Goal: Task Accomplishment & Management: Use online tool/utility

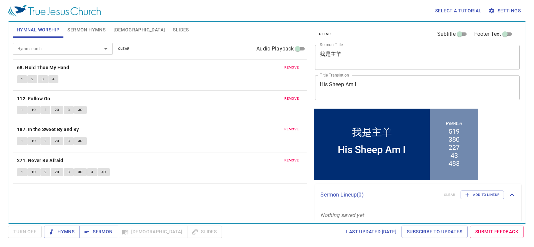
click at [100, 31] on span "Sermon Hymns" at bounding box center [86, 30] width 38 height 8
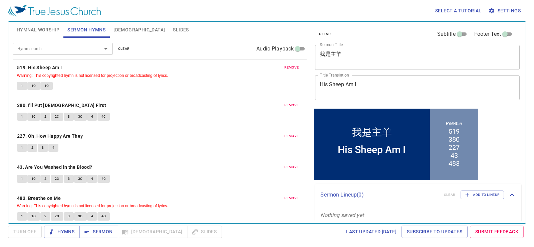
click at [45, 34] on button "Hymnal Worship" at bounding box center [38, 30] width 51 height 16
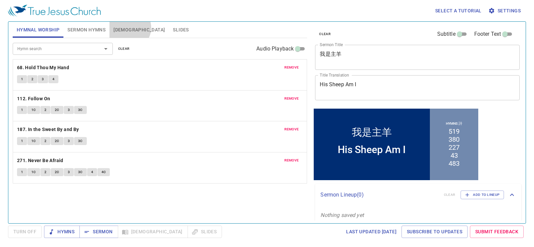
click at [129, 28] on button "[DEMOGRAPHIC_DATA]" at bounding box center [138, 30] width 59 height 16
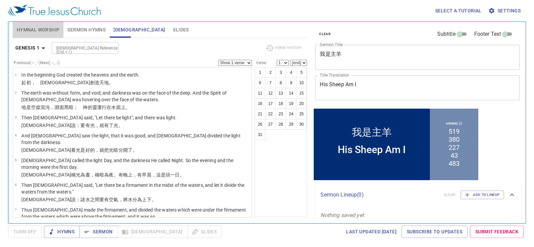
click at [37, 33] on span "Hymnal Worship" at bounding box center [38, 30] width 43 height 8
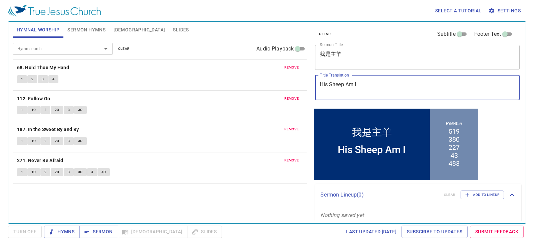
drag, startPoint x: 379, startPoint y: 83, endPoint x: 268, endPoint y: 91, distance: 111.1
click at [267, 98] on div "Hymnal Worship Sermon Hymns Bible Slides Hymn search Hymn search clear Audio Pl…" at bounding box center [267, 119] width 514 height 201
paste textarea "Walking on the Path to Salvation"
type textarea "Walking on the Path to Salvation"
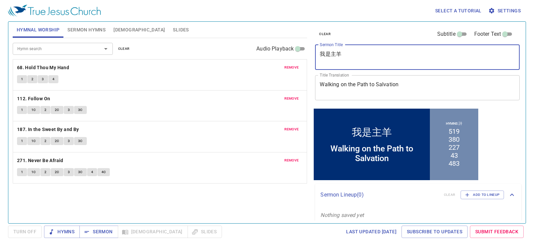
click at [370, 56] on textarea "我是主羊" at bounding box center [417, 57] width 195 height 13
paste textarea "在得救的道路上前行"
type textarea "在得救的道路上前行"
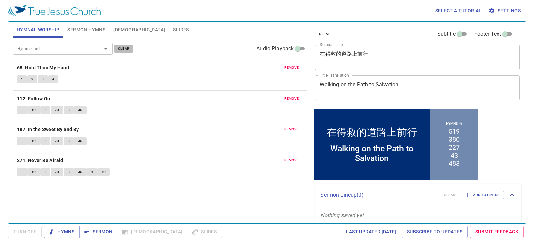
click at [128, 49] on span "clear" at bounding box center [124, 49] width 12 height 6
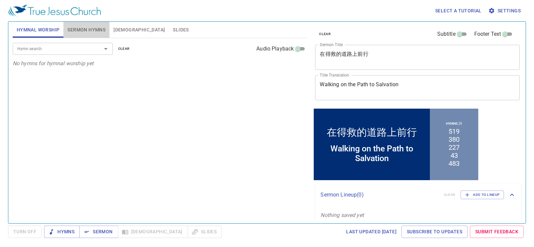
click at [82, 29] on span "Sermon Hymns" at bounding box center [86, 30] width 38 height 8
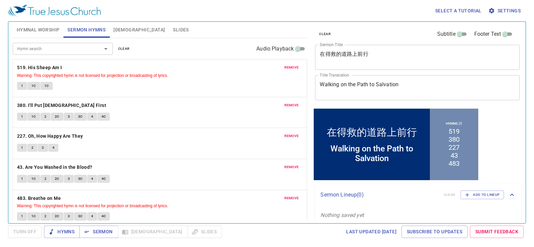
click at [122, 46] on span "clear" at bounding box center [124, 49] width 12 height 6
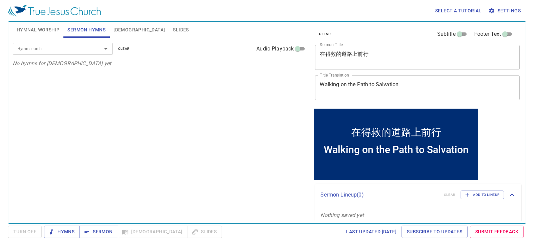
click at [75, 49] on input "Hymn search" at bounding box center [53, 49] width 76 height 8
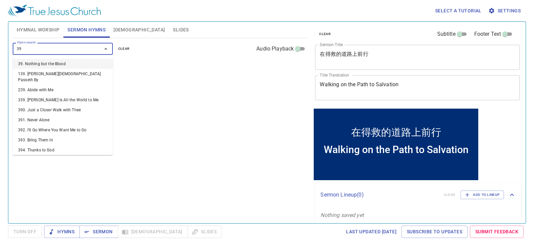
type input "395"
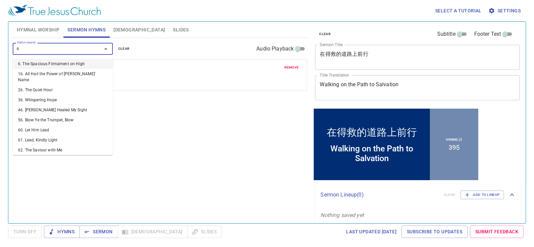
type input "64"
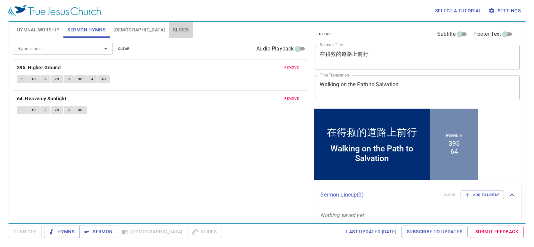
click at [173, 28] on span "Slides" at bounding box center [181, 30] width 16 height 8
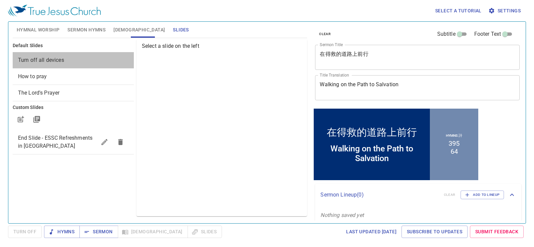
click at [89, 61] on span "Turn off all devices" at bounding box center [73, 60] width 110 height 8
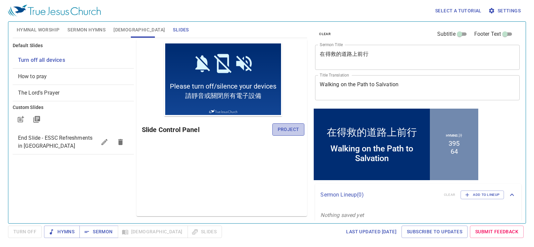
click at [278, 126] on span "Project" at bounding box center [289, 129] width 22 height 8
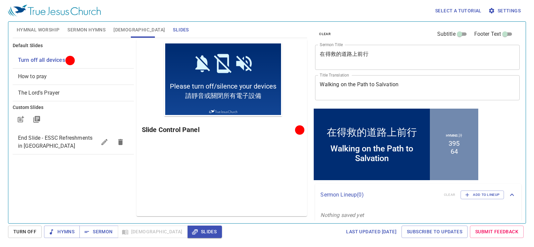
click at [75, 32] on span "Sermon Hymns" at bounding box center [86, 30] width 38 height 8
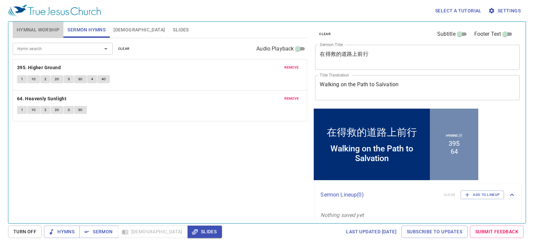
click at [41, 28] on span "Hymnal Worship" at bounding box center [38, 30] width 43 height 8
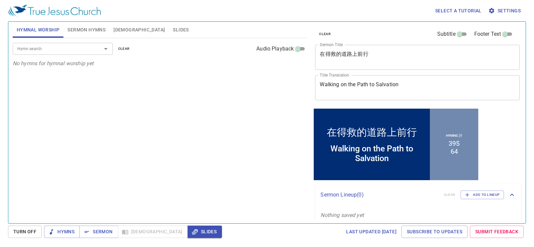
click at [87, 28] on span "Sermon Hymns" at bounding box center [86, 30] width 38 height 8
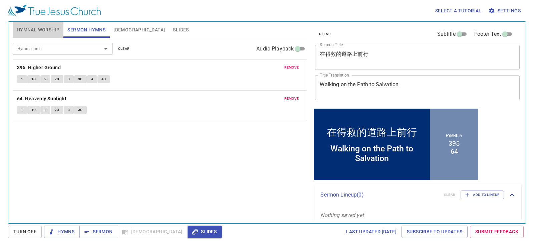
click at [57, 32] on span "Hymnal Worship" at bounding box center [38, 30] width 43 height 8
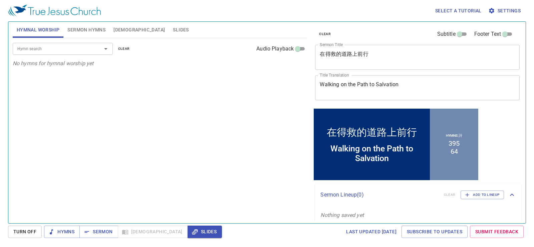
click at [95, 33] on span "Sermon Hymns" at bounding box center [86, 30] width 38 height 8
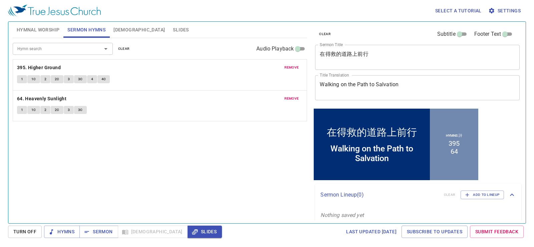
click at [43, 32] on span "Hymnal Worship" at bounding box center [38, 30] width 43 height 8
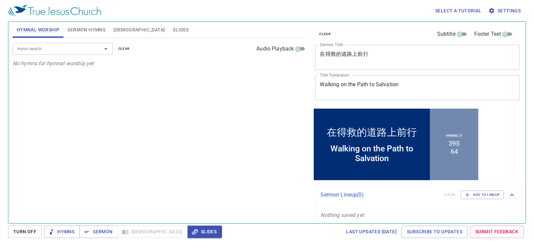
click at [50, 49] on input "Hymn search" at bounding box center [53, 49] width 76 height 8
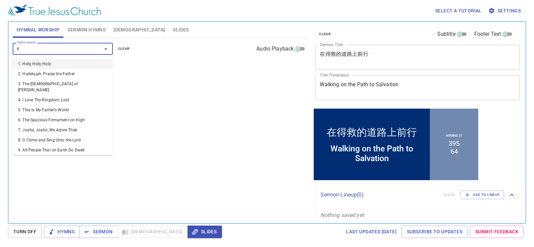
type input "49"
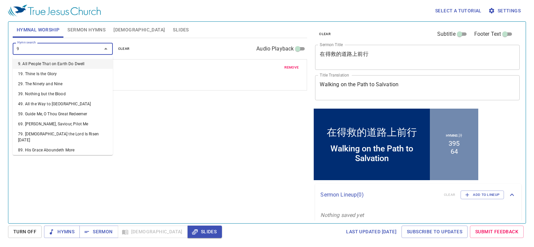
type input "91"
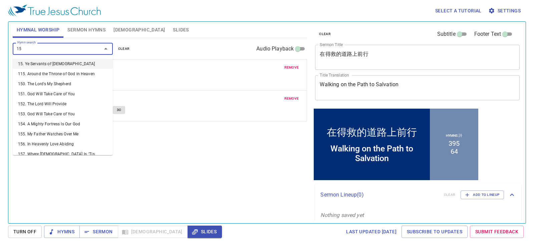
type input "157"
type input "497"
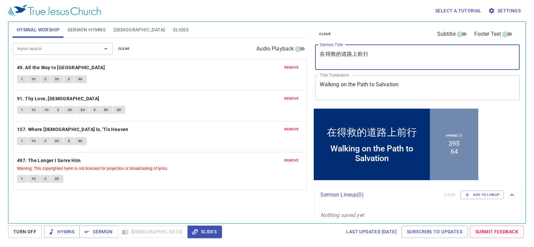
click at [404, 51] on textarea "在得救的道路上前行" at bounding box center [417, 57] width 195 height 13
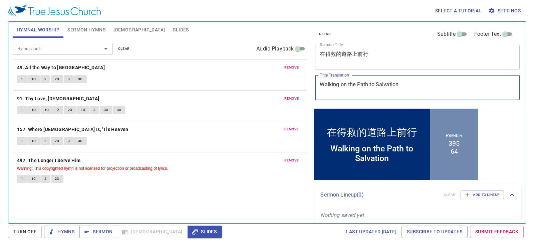
drag, startPoint x: 405, startPoint y: 83, endPoint x: 267, endPoint y: 97, distance: 138.5
click at [267, 97] on div "Hymnal Worship Sermon Hymns Bible Slides Hymn search Hymn search clear Audio Pl…" at bounding box center [267, 119] width 514 height 201
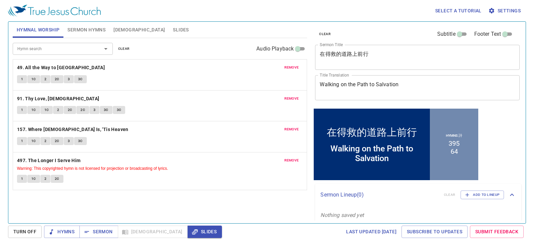
click at [253, 28] on div "Hymnal Worship Sermon Hymns Bible Slides" at bounding box center [160, 30] width 295 height 16
click at [56, 64] on b "49. All the Way to [GEOGRAPHIC_DATA]" at bounding box center [61, 67] width 88 height 8
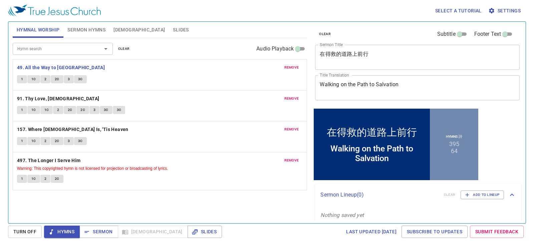
click at [23, 78] on span "1" at bounding box center [22, 79] width 2 height 6
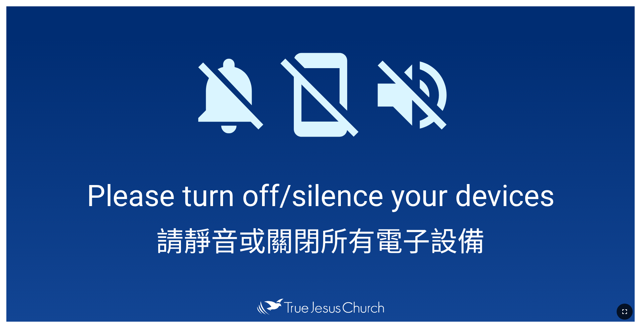
click at [528, 262] on icon "button" at bounding box center [624, 311] width 8 height 8
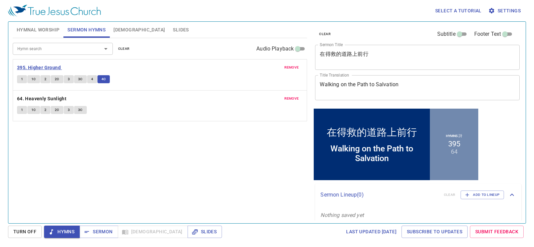
click at [49, 67] on b "395. Higher Ground" at bounding box center [39, 67] width 44 height 8
click at [49, 65] on b "395. Higher Ground" at bounding box center [39, 67] width 44 height 8
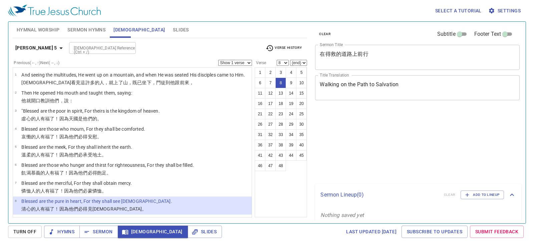
select select "8"
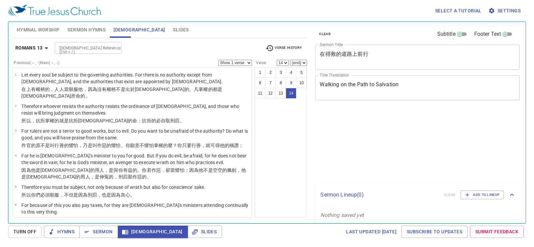
select select "14"
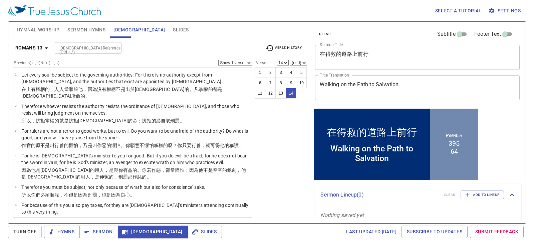
scroll to position [202, 0]
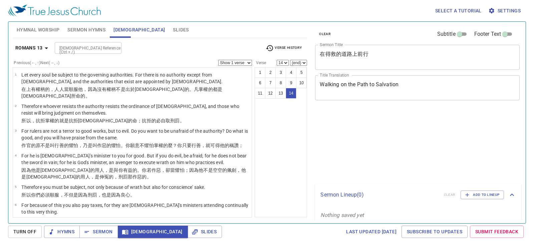
select select "14"
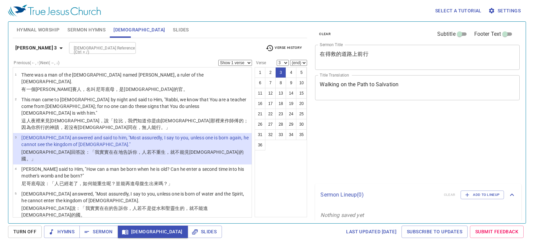
select select "3"
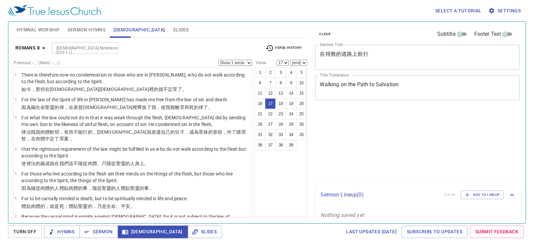
select select "17"
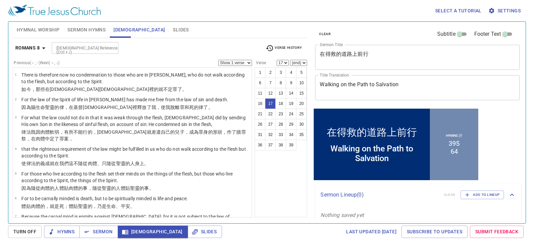
scroll to position [251, 0]
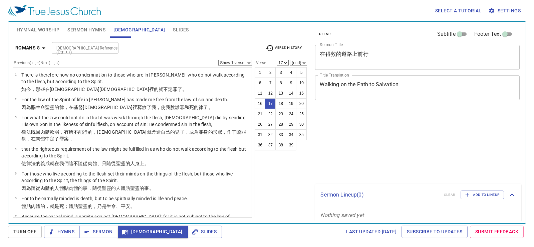
select select "17"
